Goal: Find specific page/section: Find specific page/section

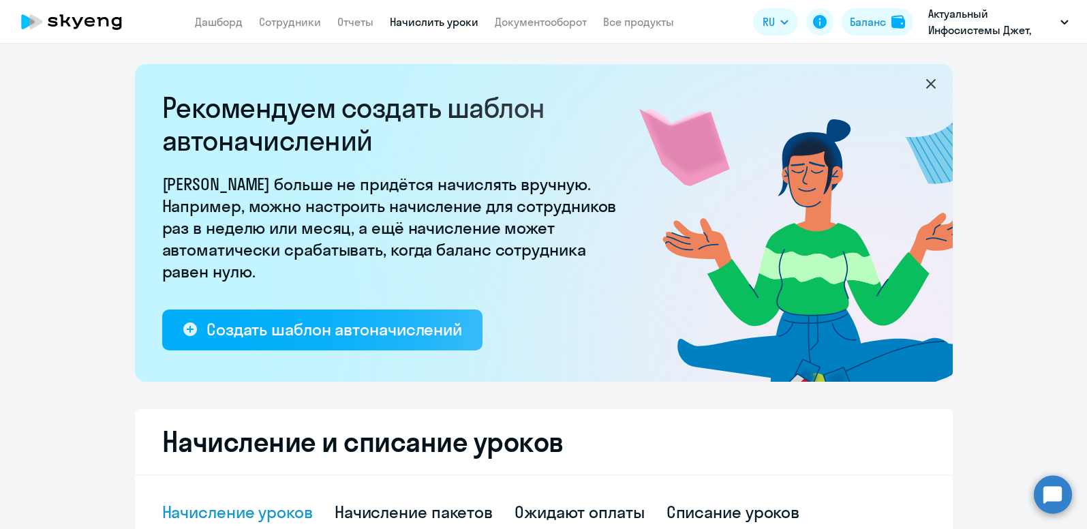
select select "10"
click at [293, 22] on link "Сотрудники" at bounding box center [290, 22] width 62 height 14
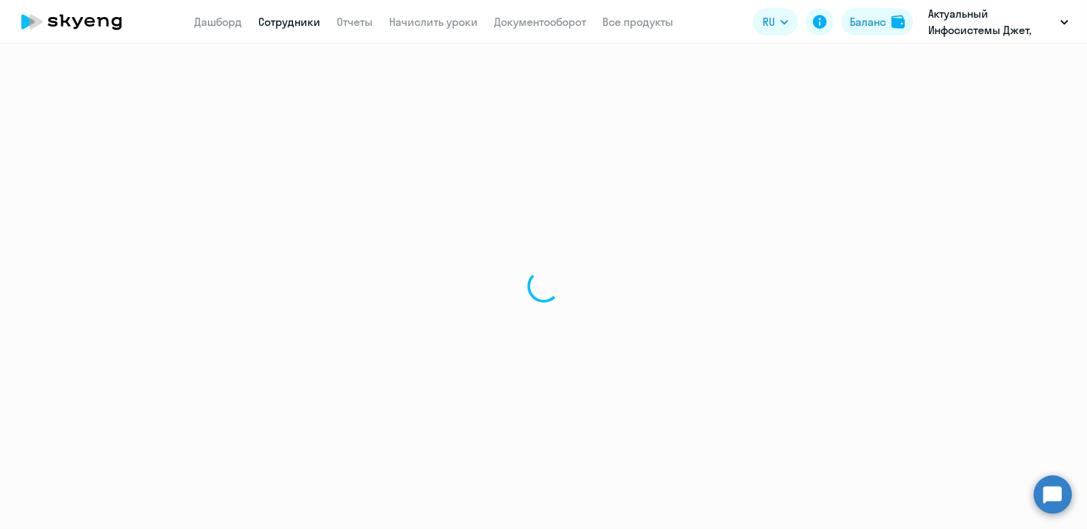
select select "30"
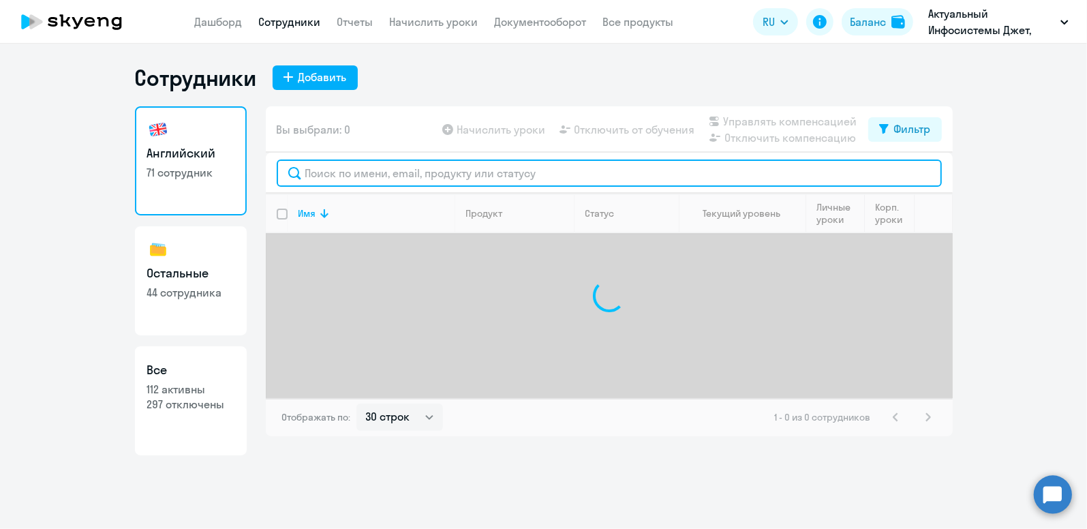
click at [352, 174] on input "text" at bounding box center [609, 172] width 665 height 27
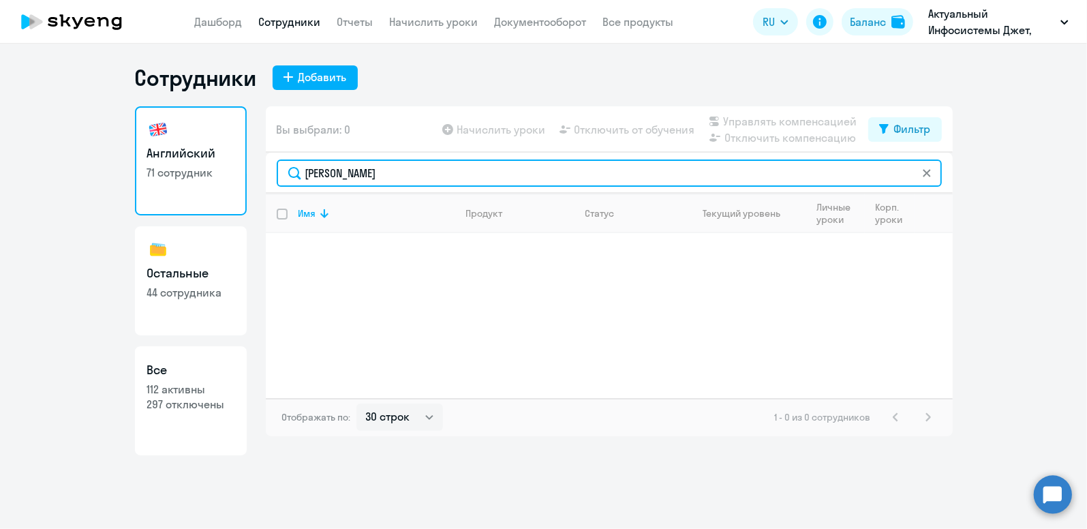
drag, startPoint x: 289, startPoint y: 170, endPoint x: 106, endPoint y: 189, distance: 184.3
click at [106, 189] on ng-component "Сотрудники Добавить Английский 71 сотрудник Остальные 44 сотрудника Все 112 акт…" at bounding box center [543, 259] width 1087 height 391
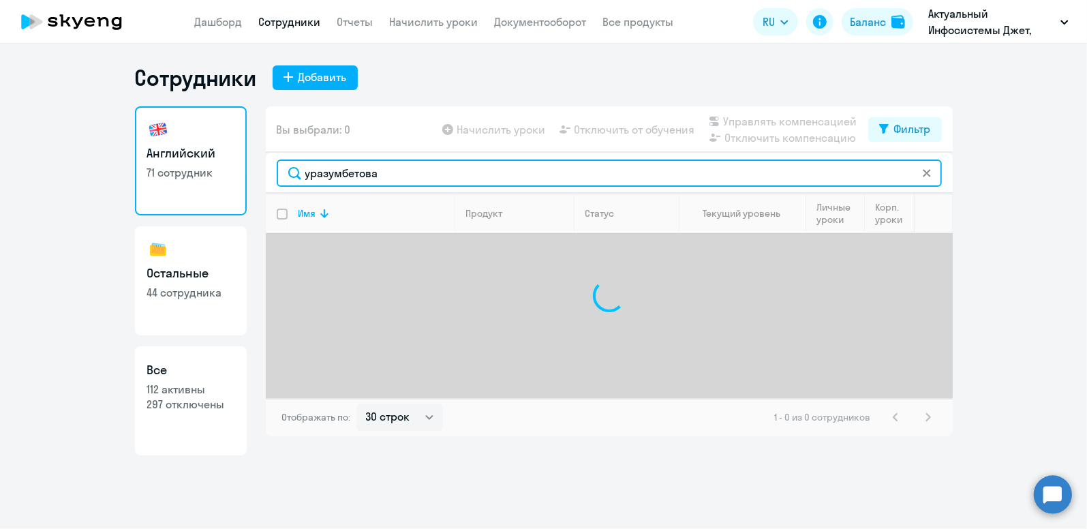
type input "уразумбетова"
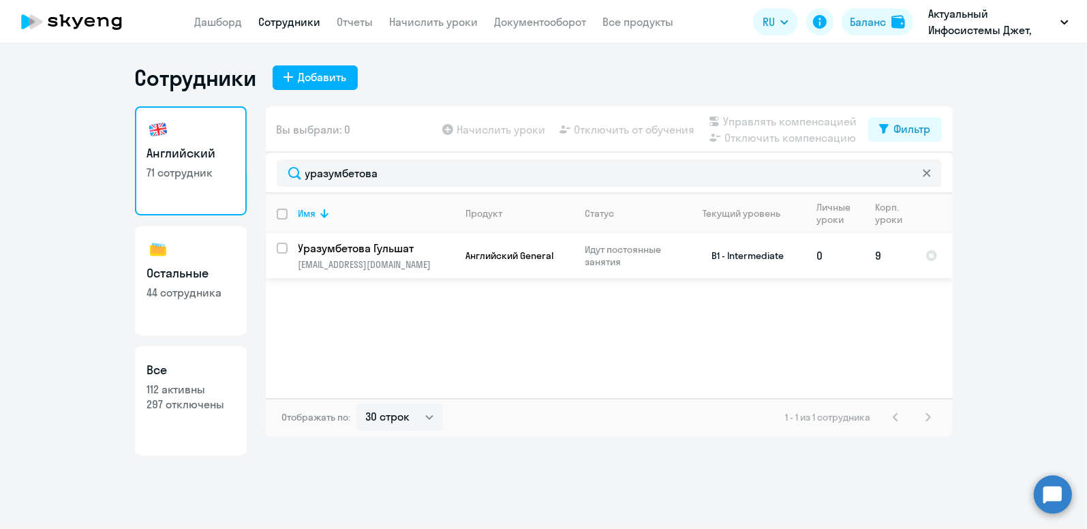
click at [381, 253] on p "Уразумбетова Гульшат" at bounding box center [375, 248] width 154 height 15
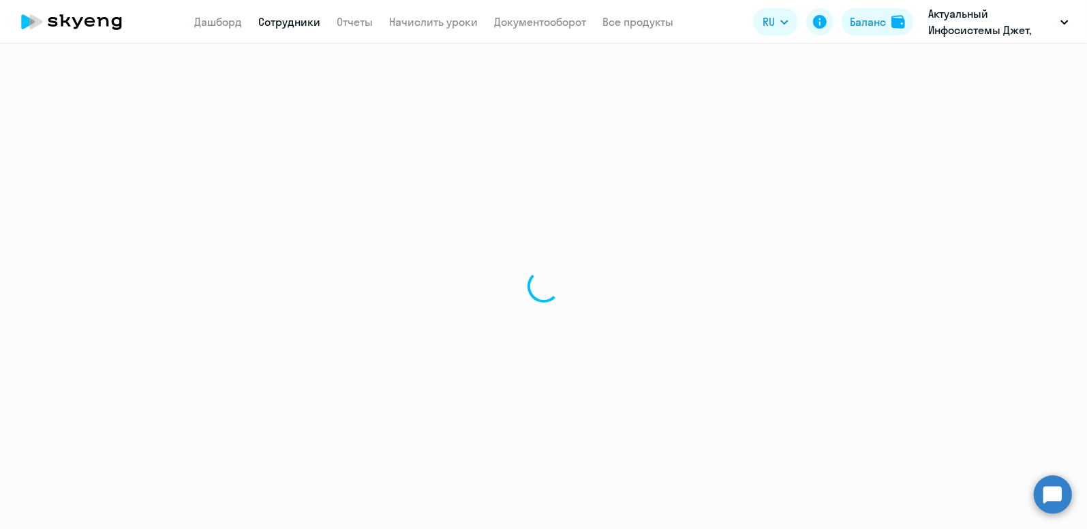
select select "english"
